Goal: Task Accomplishment & Management: Complete application form

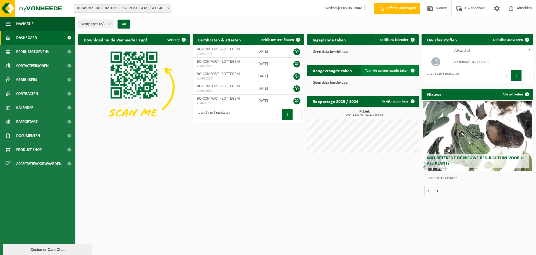
click at [412, 70] on span at bounding box center [412, 70] width 11 height 11
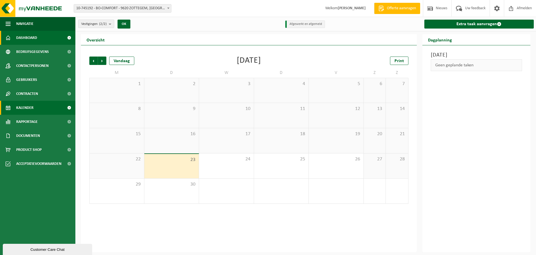
click at [26, 37] on span "Dashboard" at bounding box center [26, 38] width 21 height 14
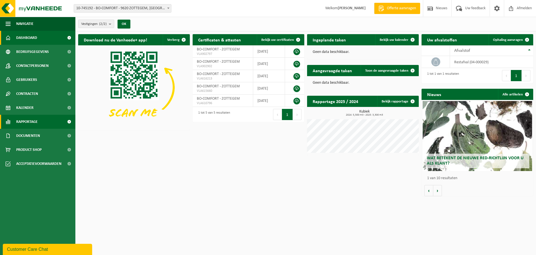
click at [35, 122] on span "Rapportage" at bounding box center [27, 122] width 22 height 14
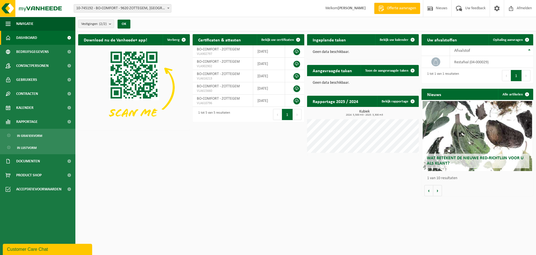
click at [135, 164] on div "Download nu de Vanheede+ app! Verberg Certificaten & attesten Bekijk uw certifi…" at bounding box center [306, 114] width 458 height 167
click at [37, 163] on span "Documenten" at bounding box center [28, 161] width 24 height 14
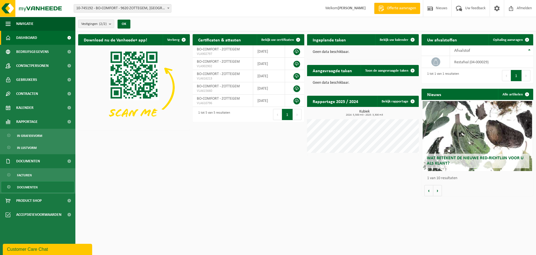
click at [26, 187] on span "Documenten" at bounding box center [27, 187] width 21 height 11
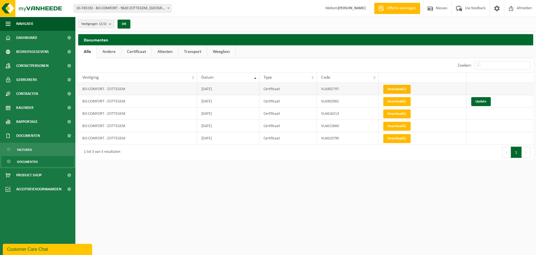
click at [400, 90] on link "Download" at bounding box center [397, 89] width 27 height 9
click at [26, 37] on span "Dashboard" at bounding box center [26, 38] width 21 height 14
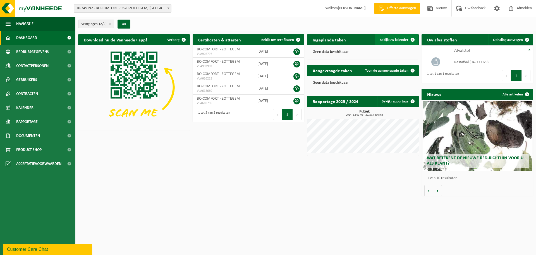
click at [403, 38] on span "Bekijk uw kalender" at bounding box center [394, 40] width 29 height 4
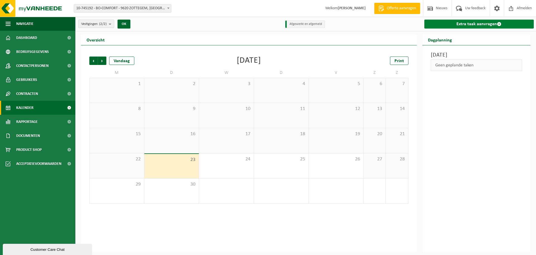
click at [487, 22] on link "Extra taak aanvragen" at bounding box center [480, 24] width 110 height 9
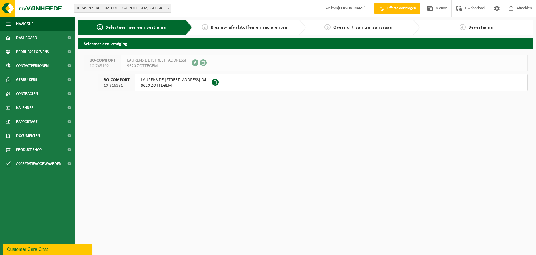
click at [154, 82] on span "LAURENS DE METSSTRAAT 72 D4" at bounding box center [173, 80] width 65 height 6
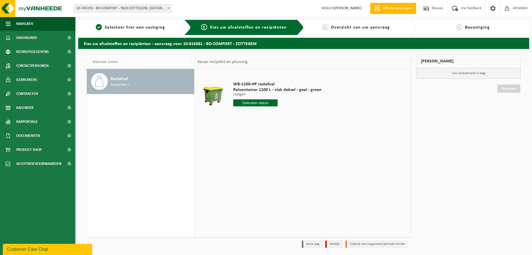
click at [259, 103] on input "text" at bounding box center [255, 102] width 44 height 7
click at [297, 117] on icon at bounding box center [296, 115] width 9 height 9
click at [256, 143] on div "8" at bounding box center [258, 143] width 10 height 9
type input "Van 2025-10-08"
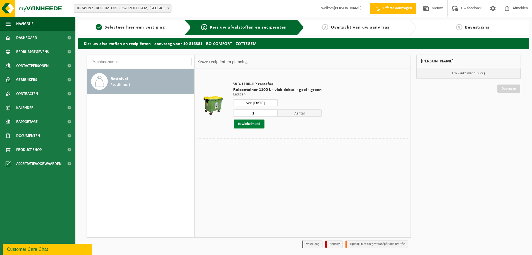
click at [248, 123] on button "In winkelmand" at bounding box center [249, 123] width 31 height 9
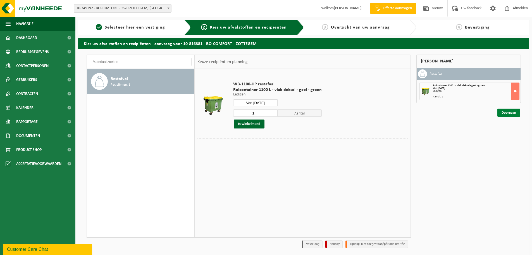
click at [508, 111] on link "Doorgaan" at bounding box center [509, 112] width 23 height 8
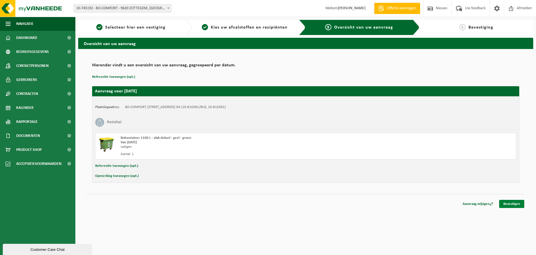
click at [508, 203] on link "Bevestigen" at bounding box center [512, 204] width 25 height 8
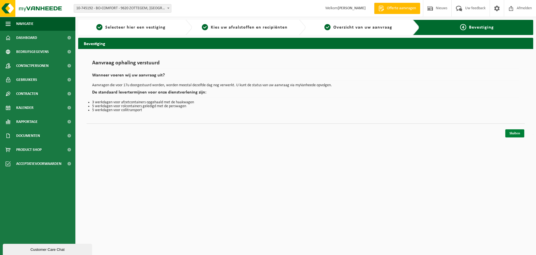
click at [516, 133] on link "Sluiten" at bounding box center [515, 133] width 19 height 8
